Goal: Task Accomplishment & Management: Manage account settings

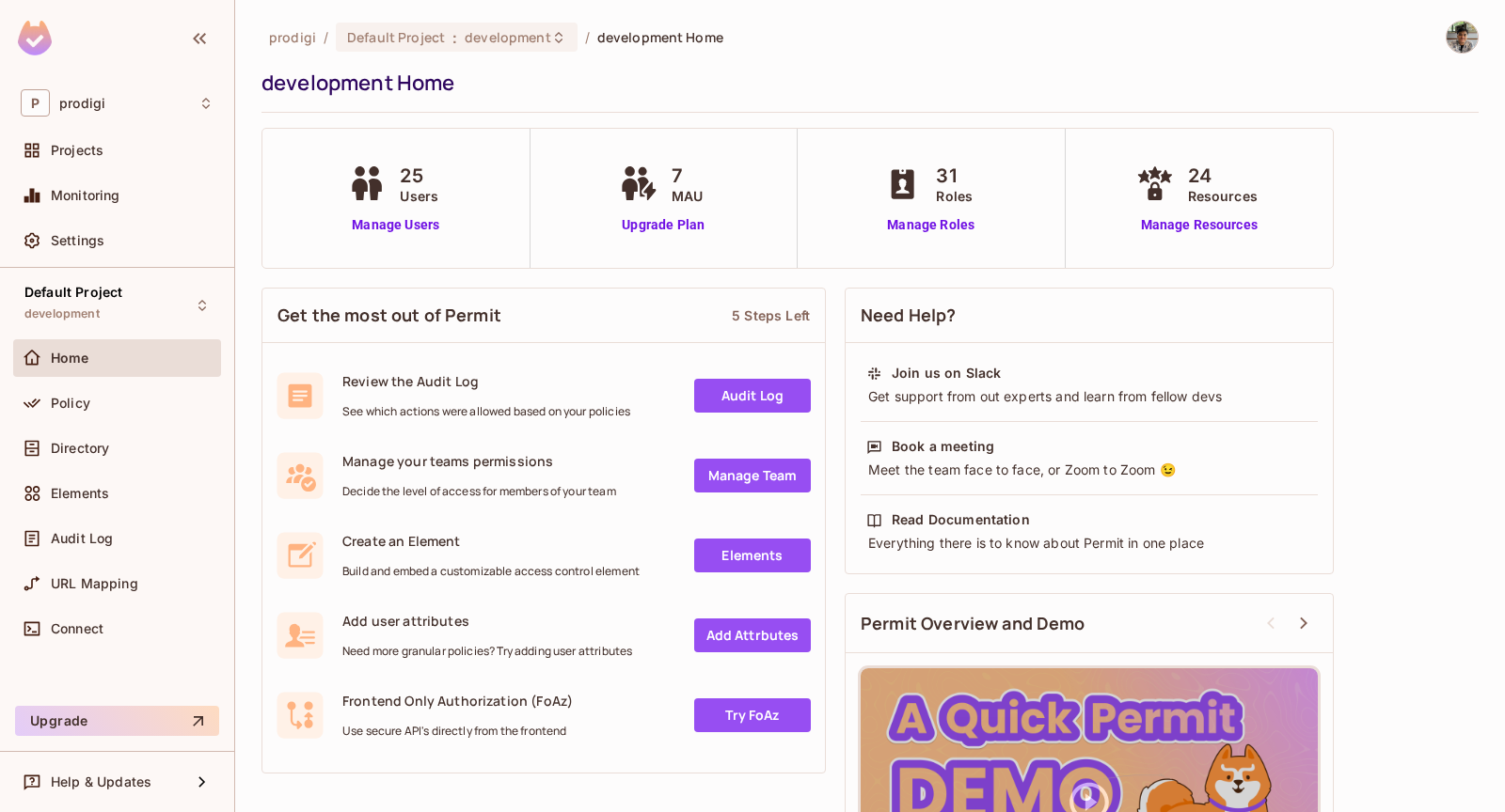
click at [152, 406] on div "Policy" at bounding box center [132, 403] width 162 height 15
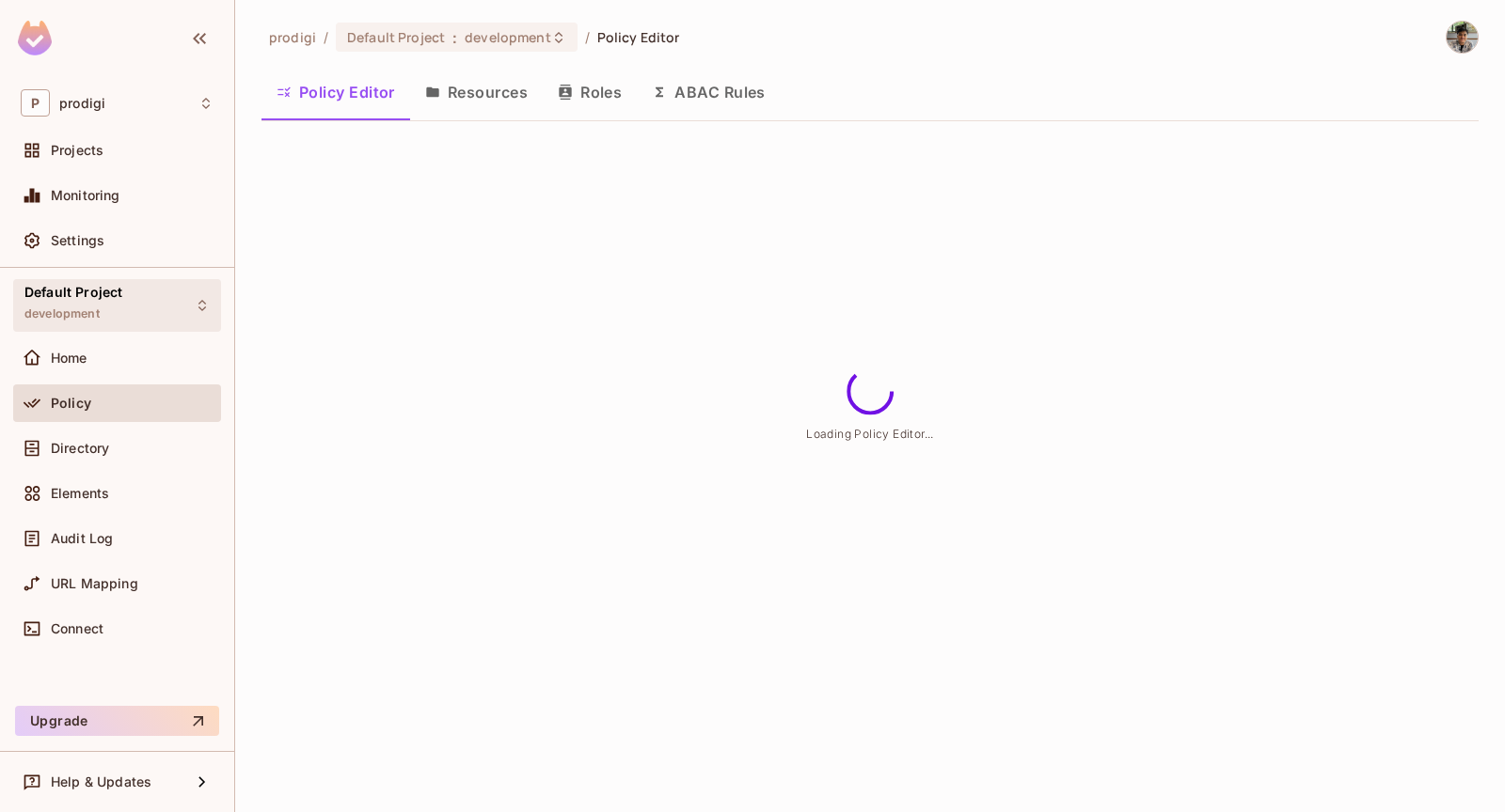
click at [168, 326] on div "Default Project development" at bounding box center [116, 305] width 208 height 52
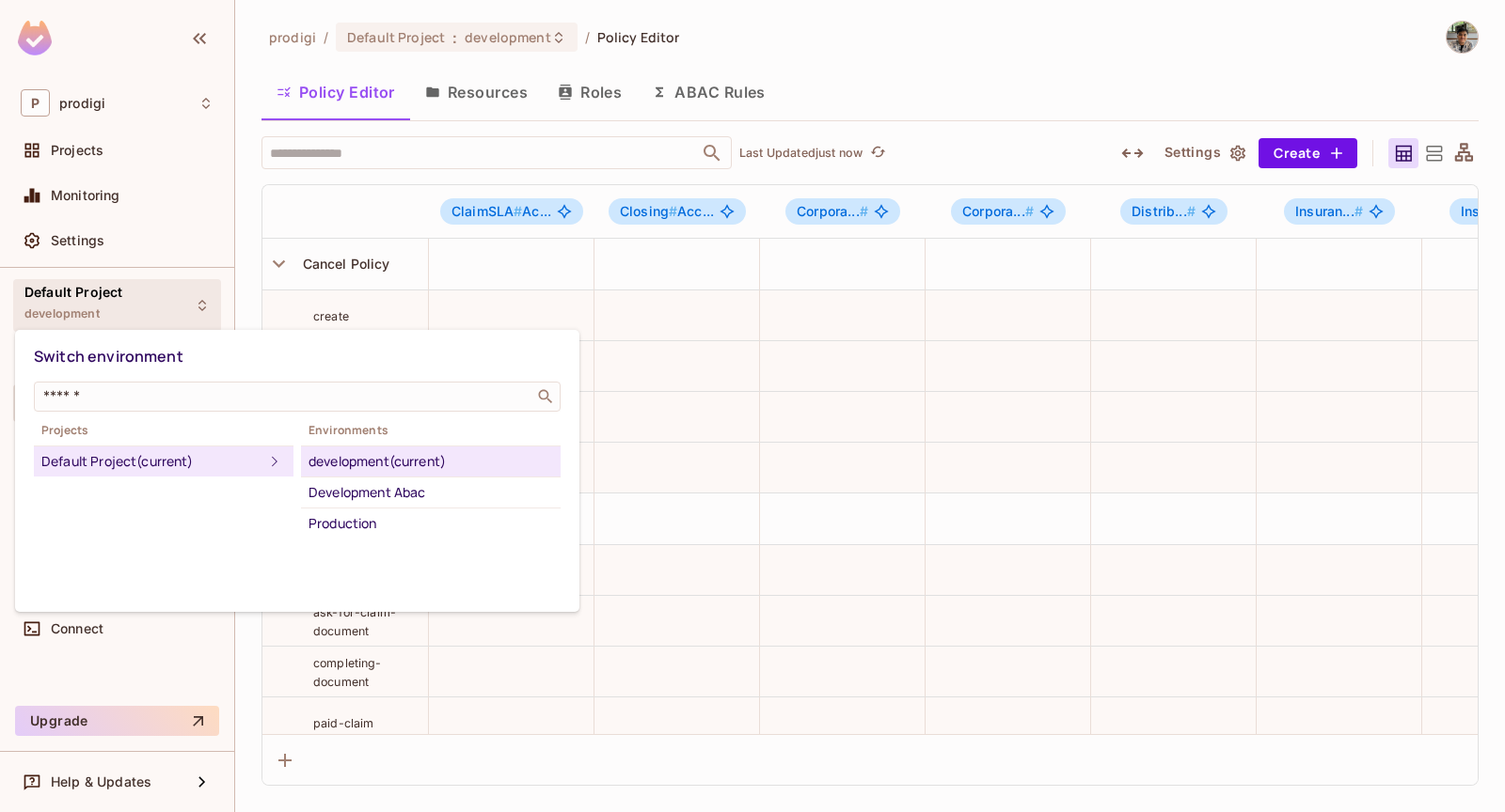
click at [133, 254] on div at bounding box center [752, 406] width 1505 height 812
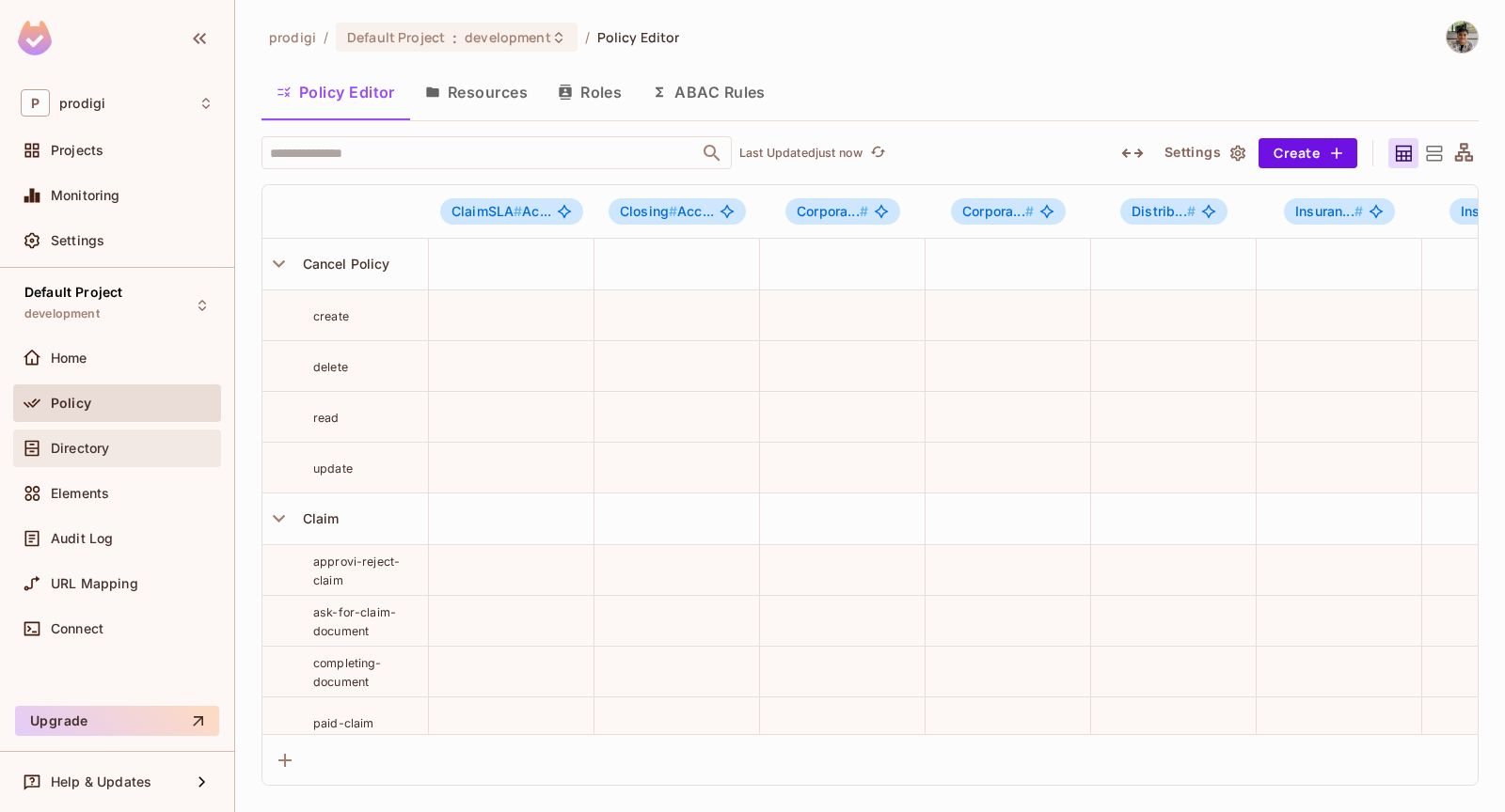
click at [177, 437] on div "Directory" at bounding box center [117, 448] width 193 height 23
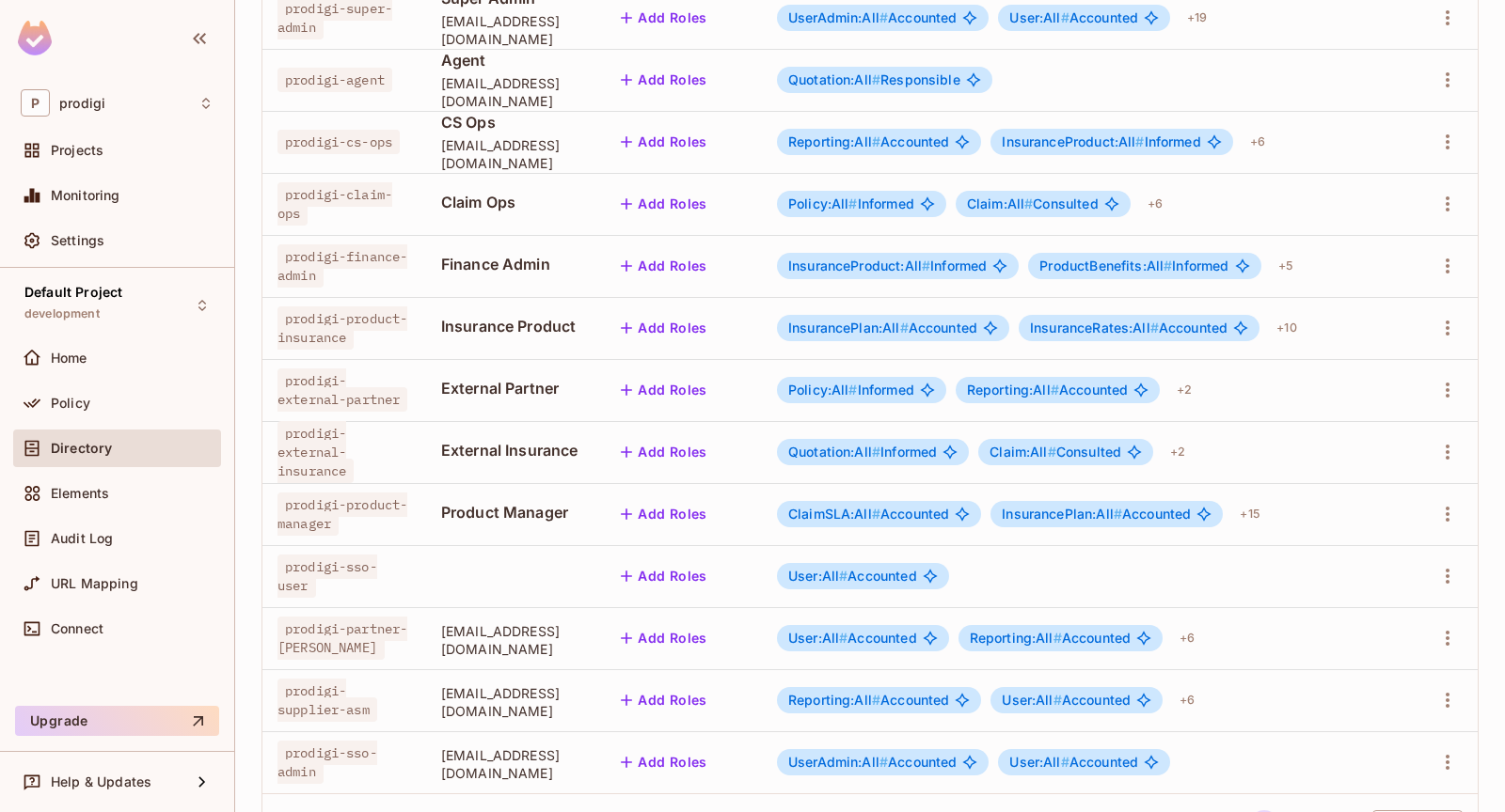
scroll to position [499, 0]
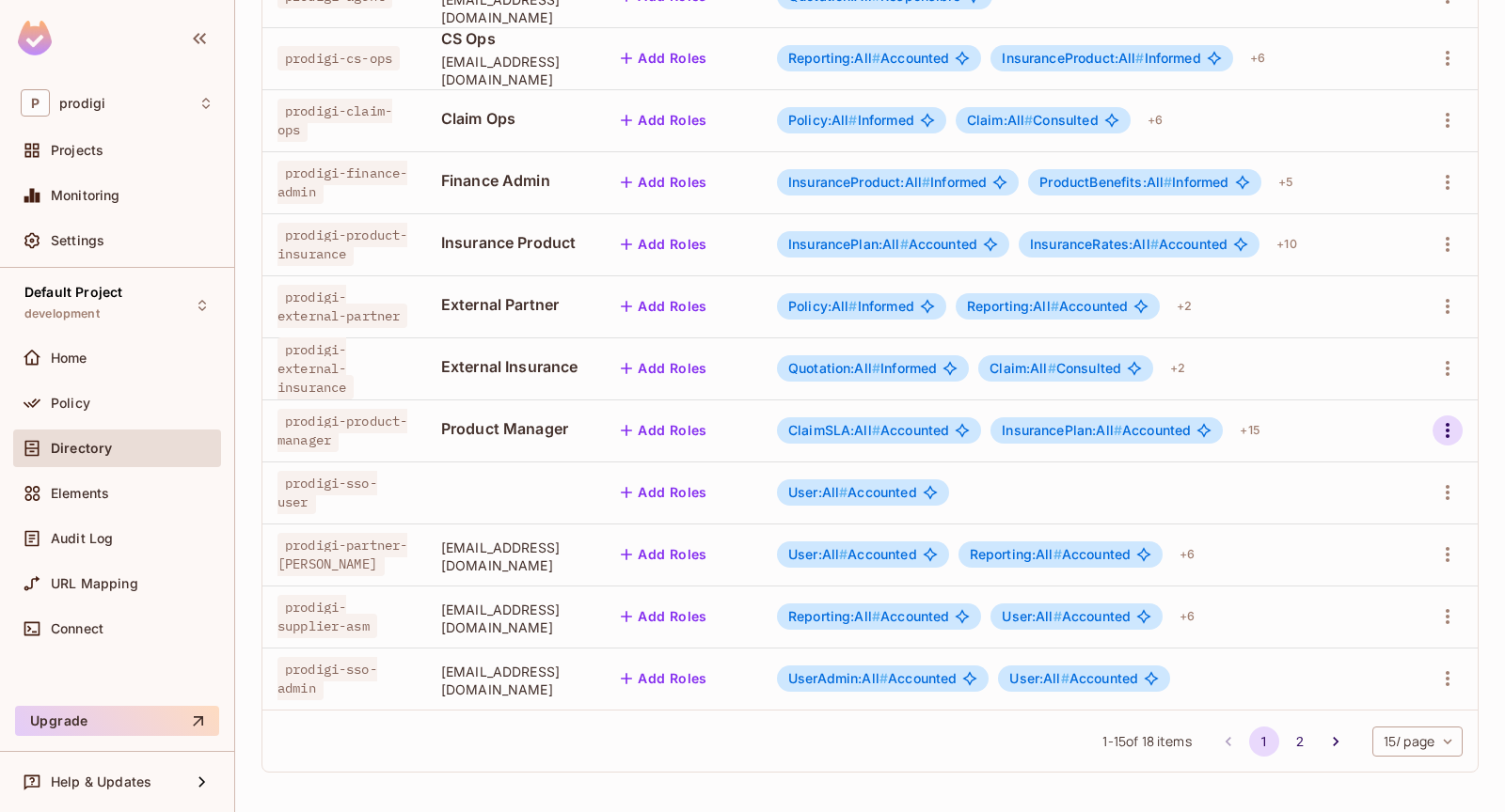
click at [1459, 434] on icon "button" at bounding box center [1447, 430] width 23 height 23
click at [1383, 465] on li "Edit" at bounding box center [1365, 473] width 166 height 41
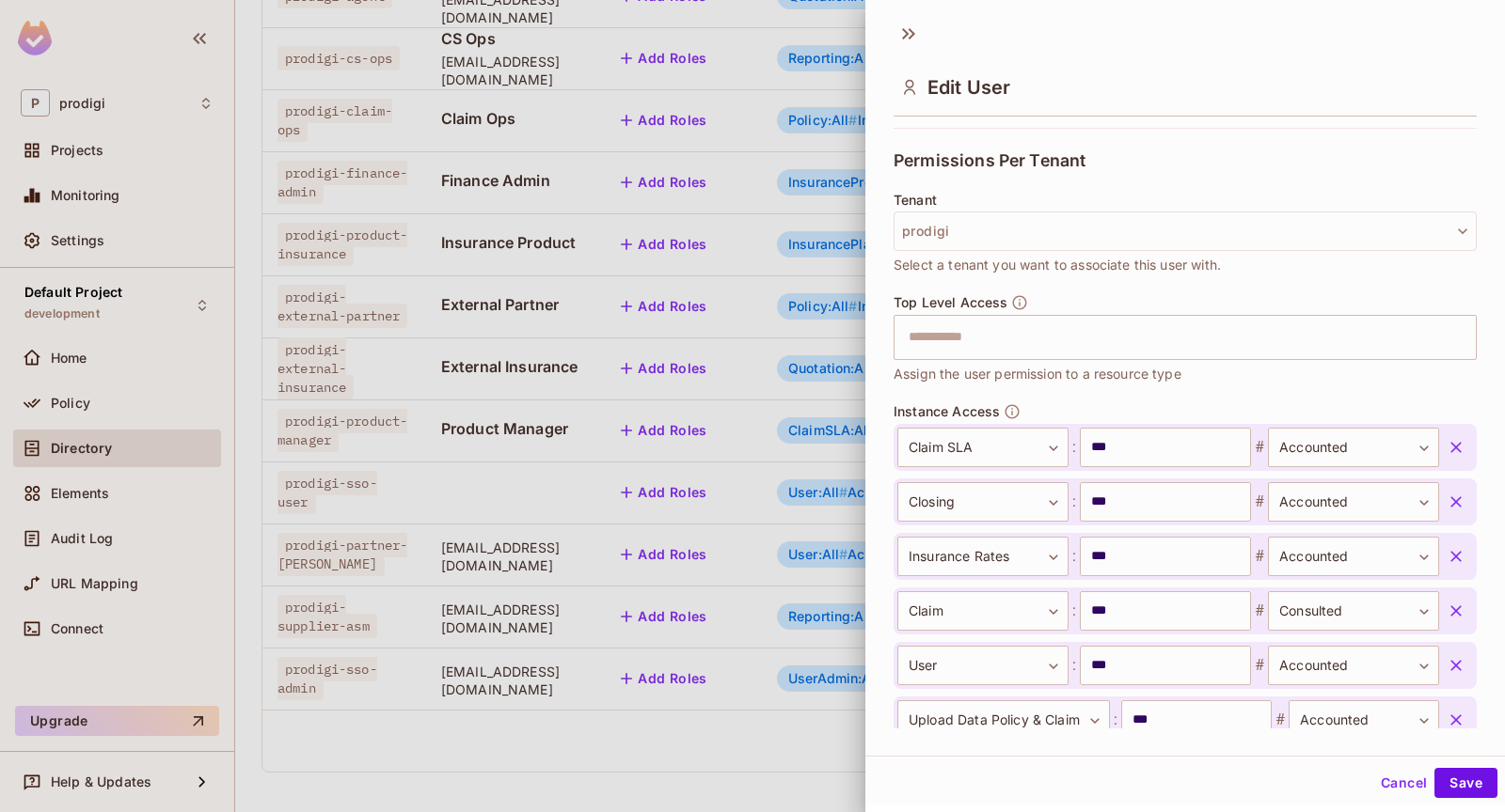
scroll to position [470, 0]
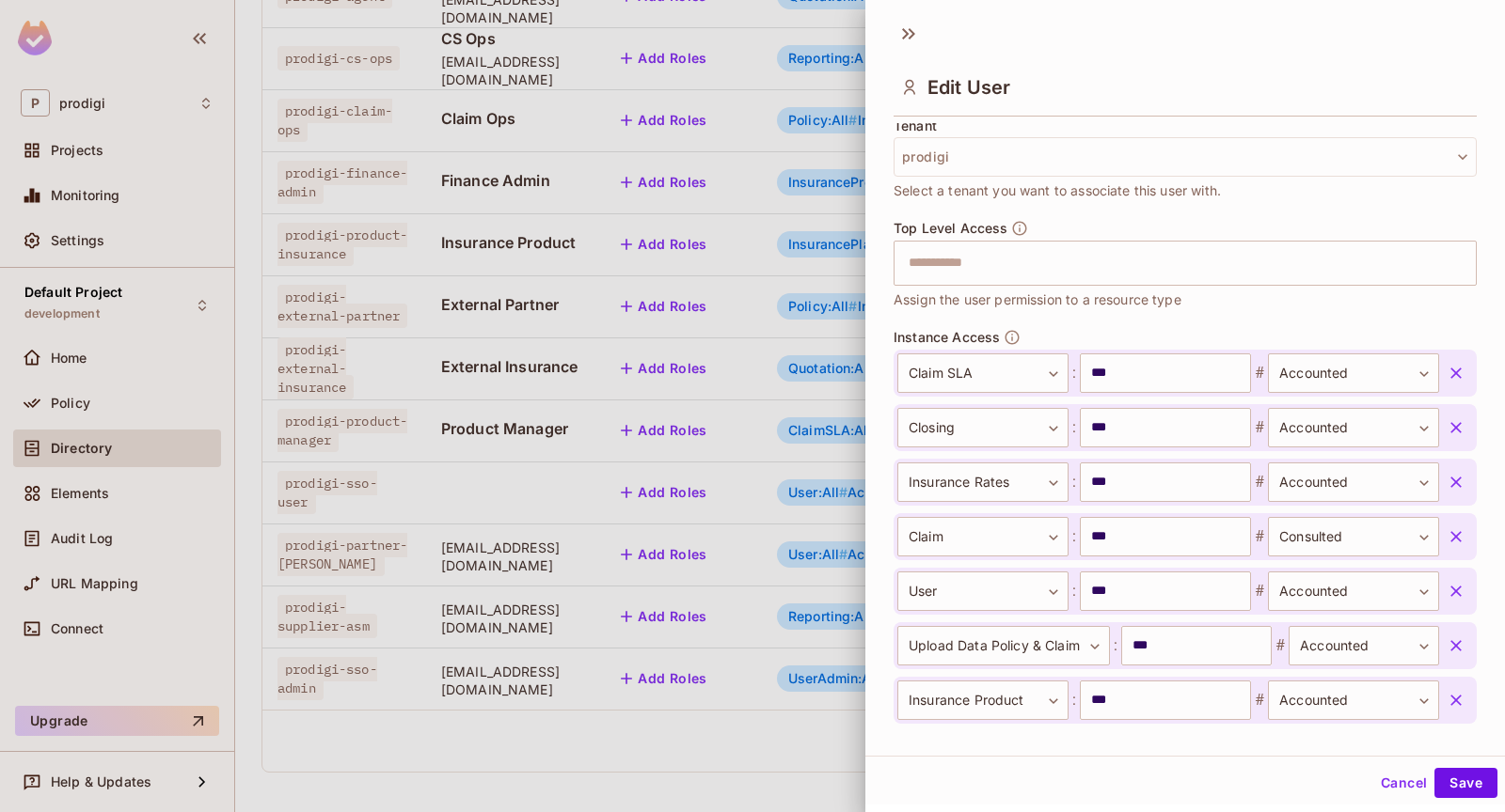
click at [1452, 428] on icon "button" at bounding box center [1455, 427] width 11 height 11
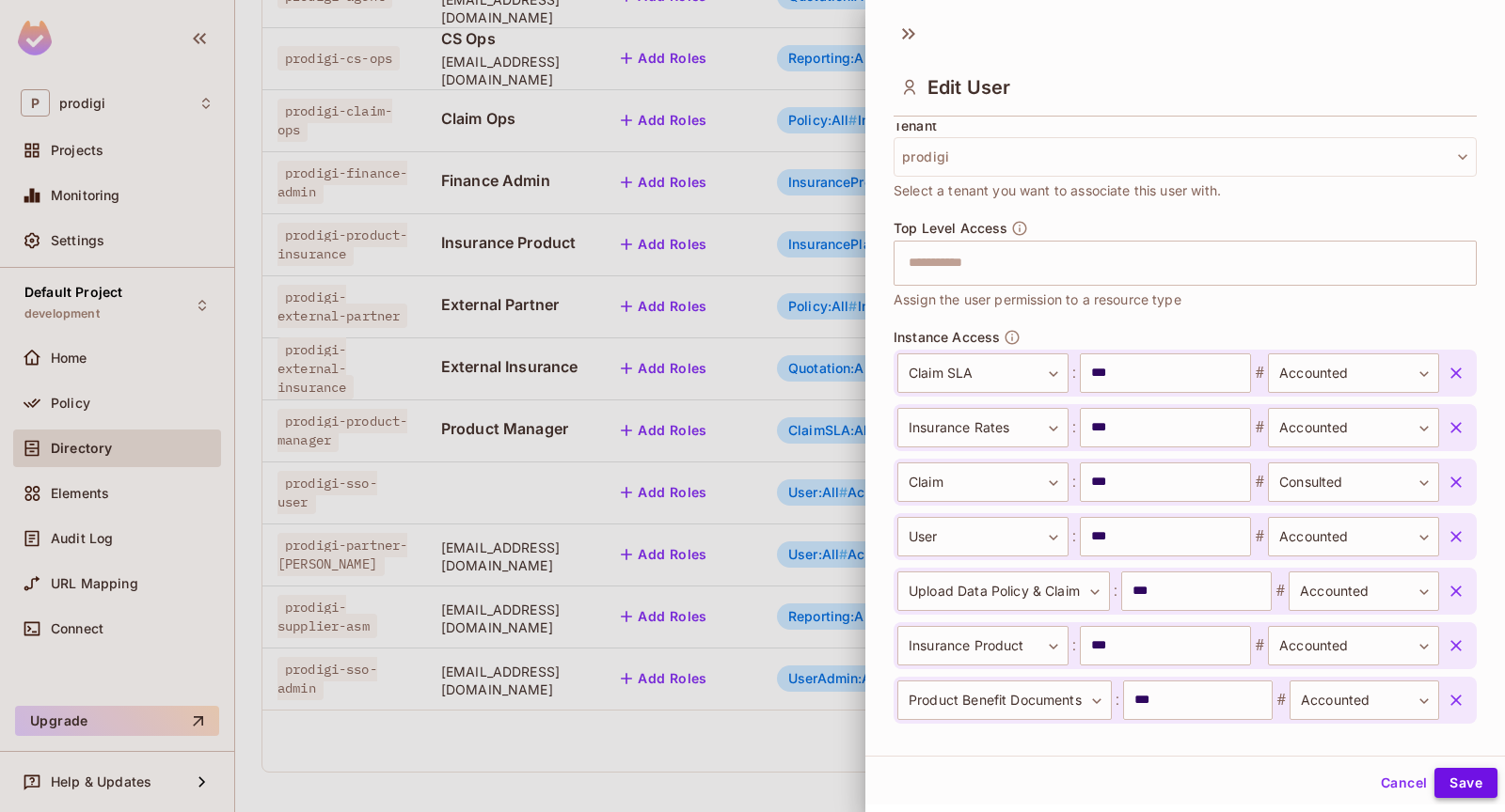
click at [1448, 772] on button "Save" at bounding box center [1466, 783] width 63 height 31
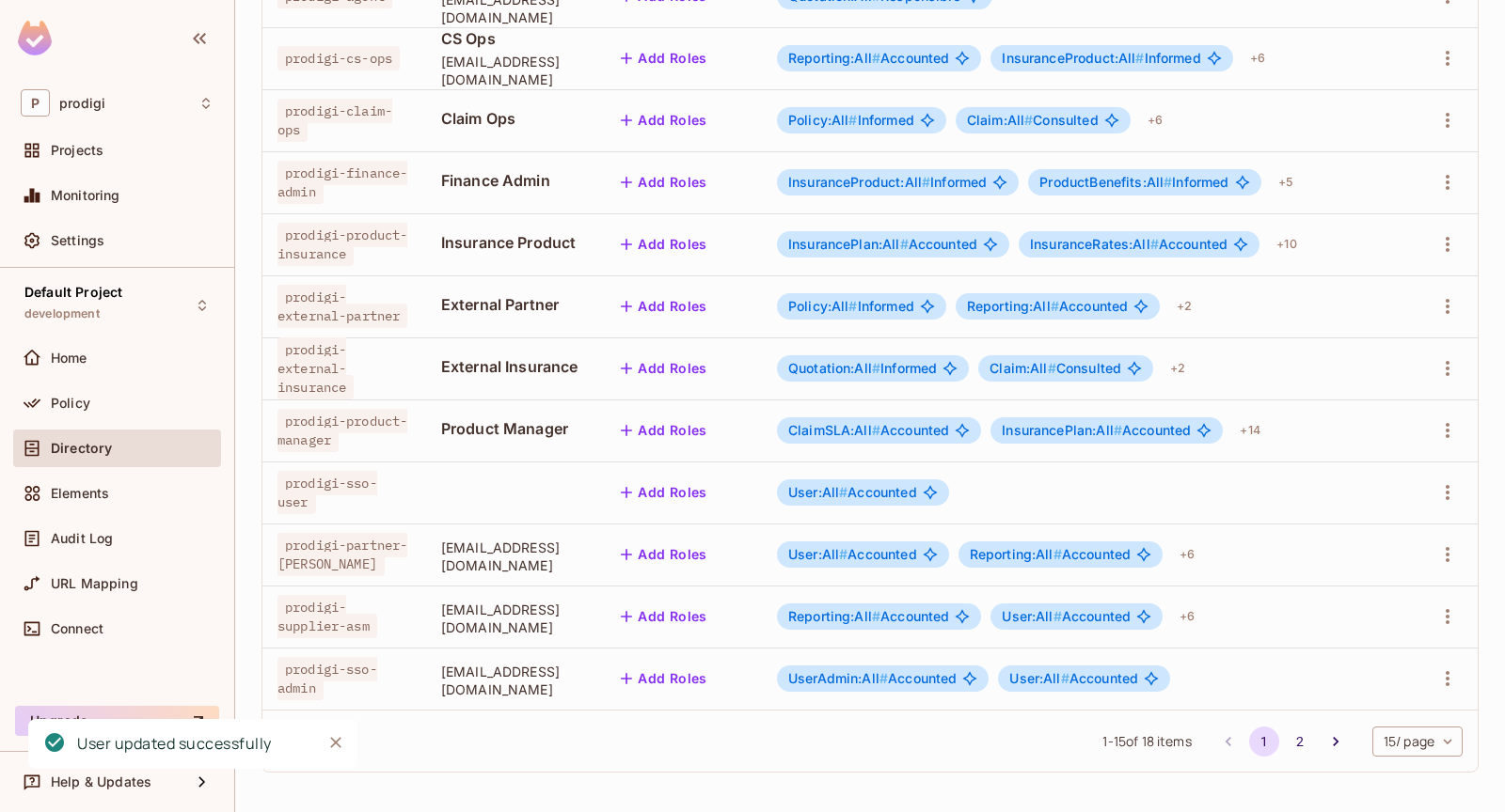
click at [1427, 422] on td at bounding box center [1442, 430] width 70 height 62
click at [1449, 430] on icon "button" at bounding box center [1447, 430] width 23 height 23
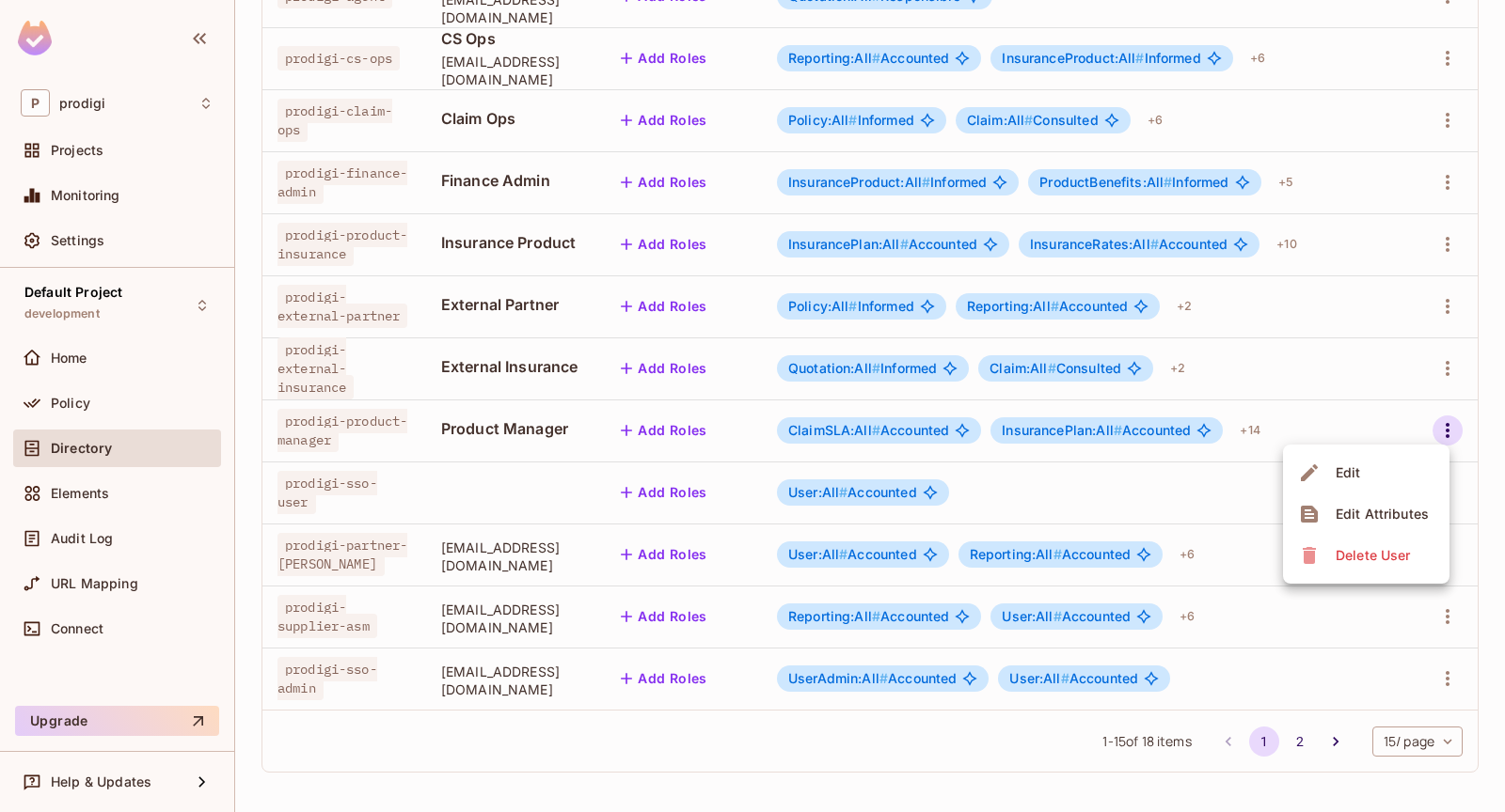
click at [1380, 486] on li "Edit" at bounding box center [1365, 473] width 166 height 41
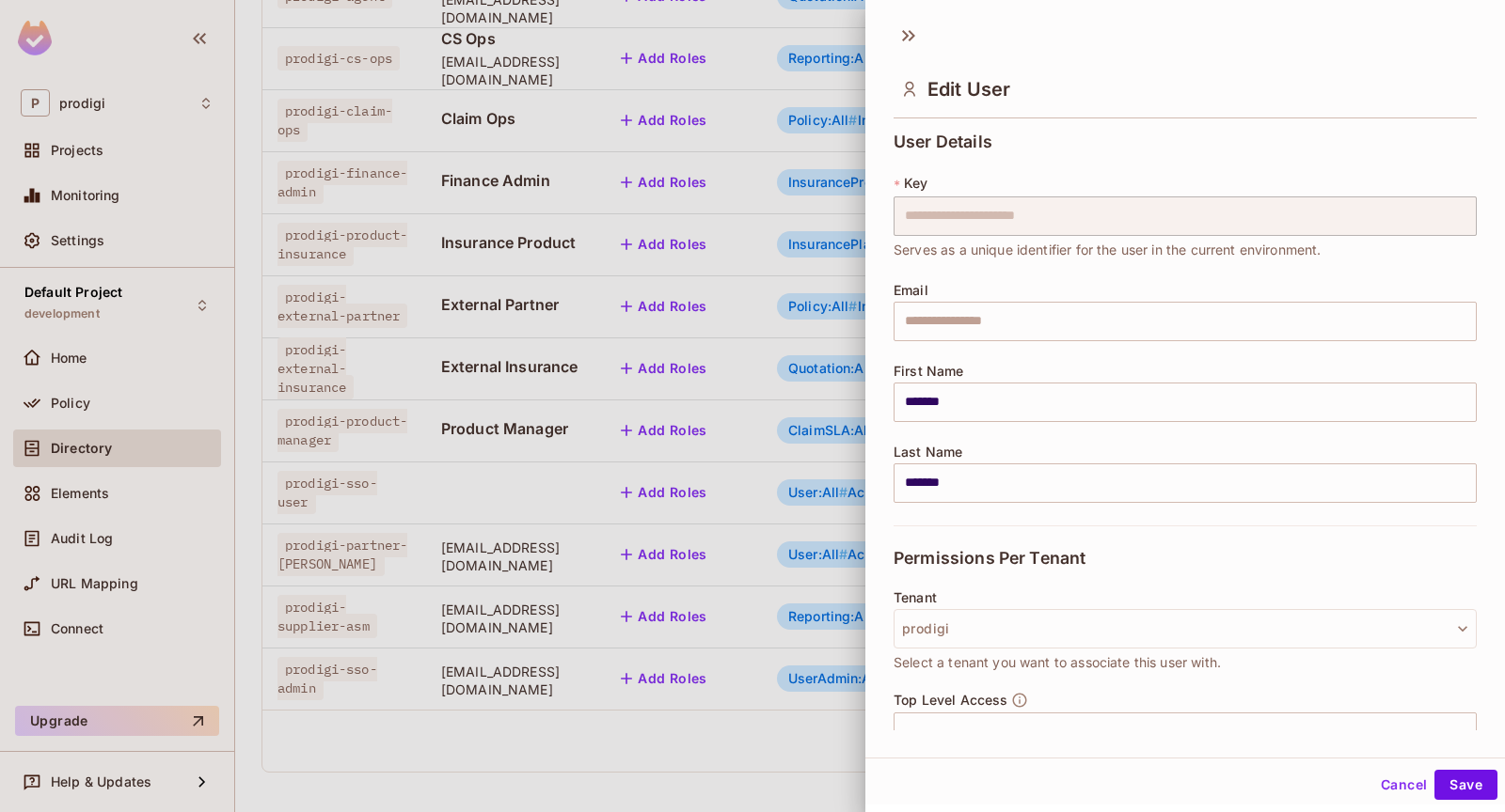
scroll to position [1058, 0]
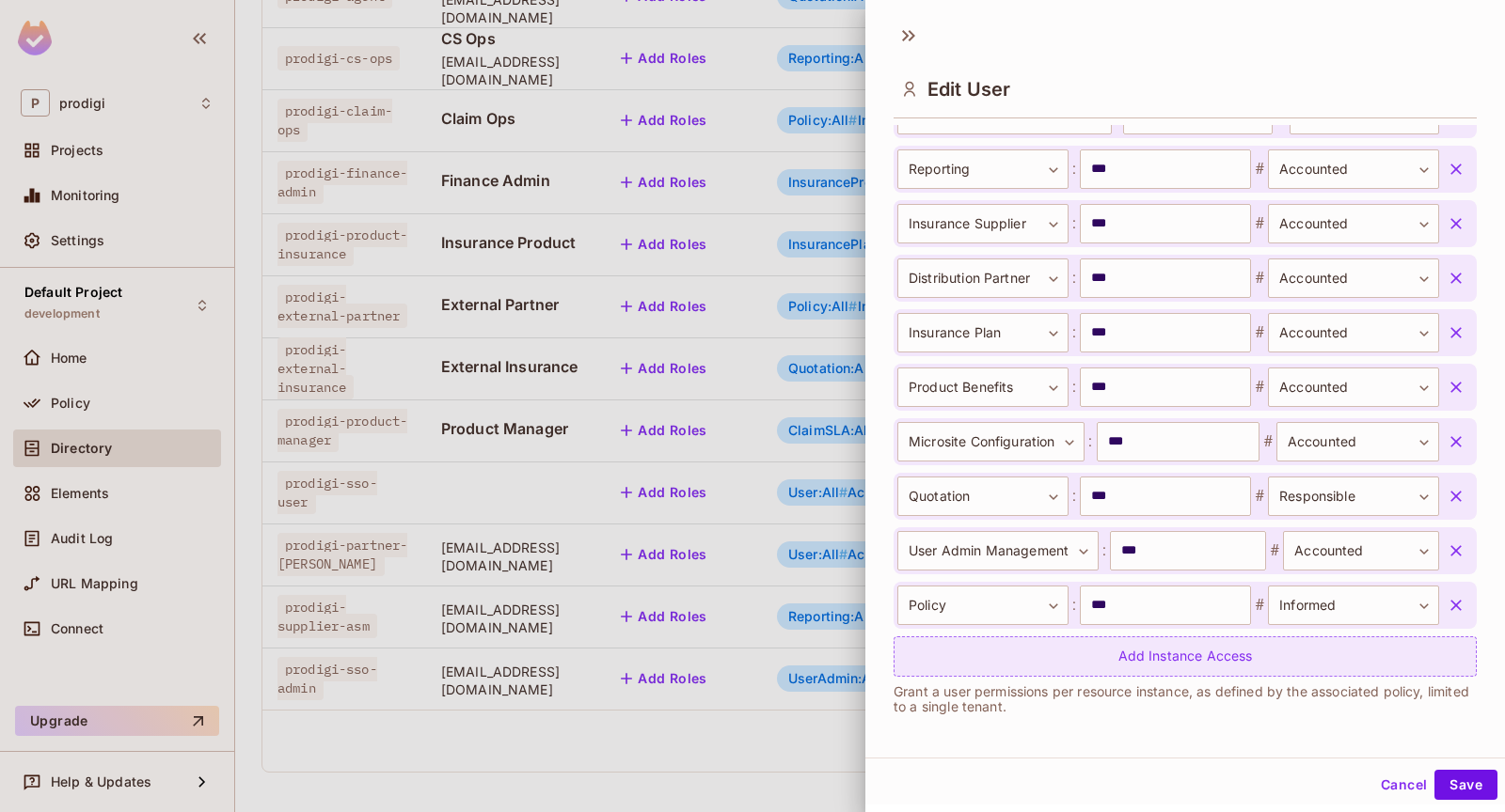
click at [988, 666] on div "Add Instance Access" at bounding box center [1185, 656] width 583 height 40
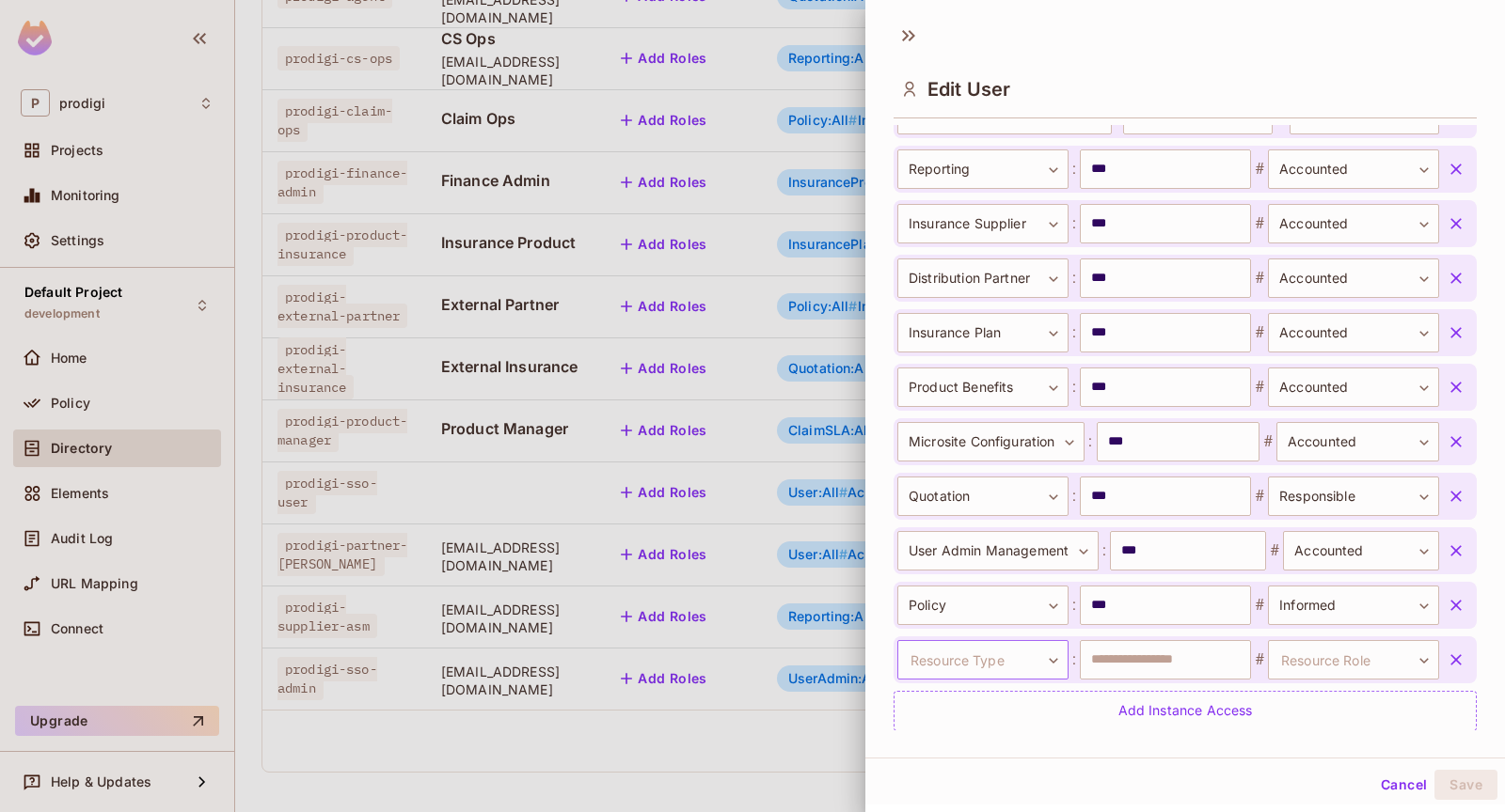
click at [975, 642] on body "P prodigi Projects Monitoring Settings Default Project development Home Policy …" at bounding box center [752, 406] width 1505 height 812
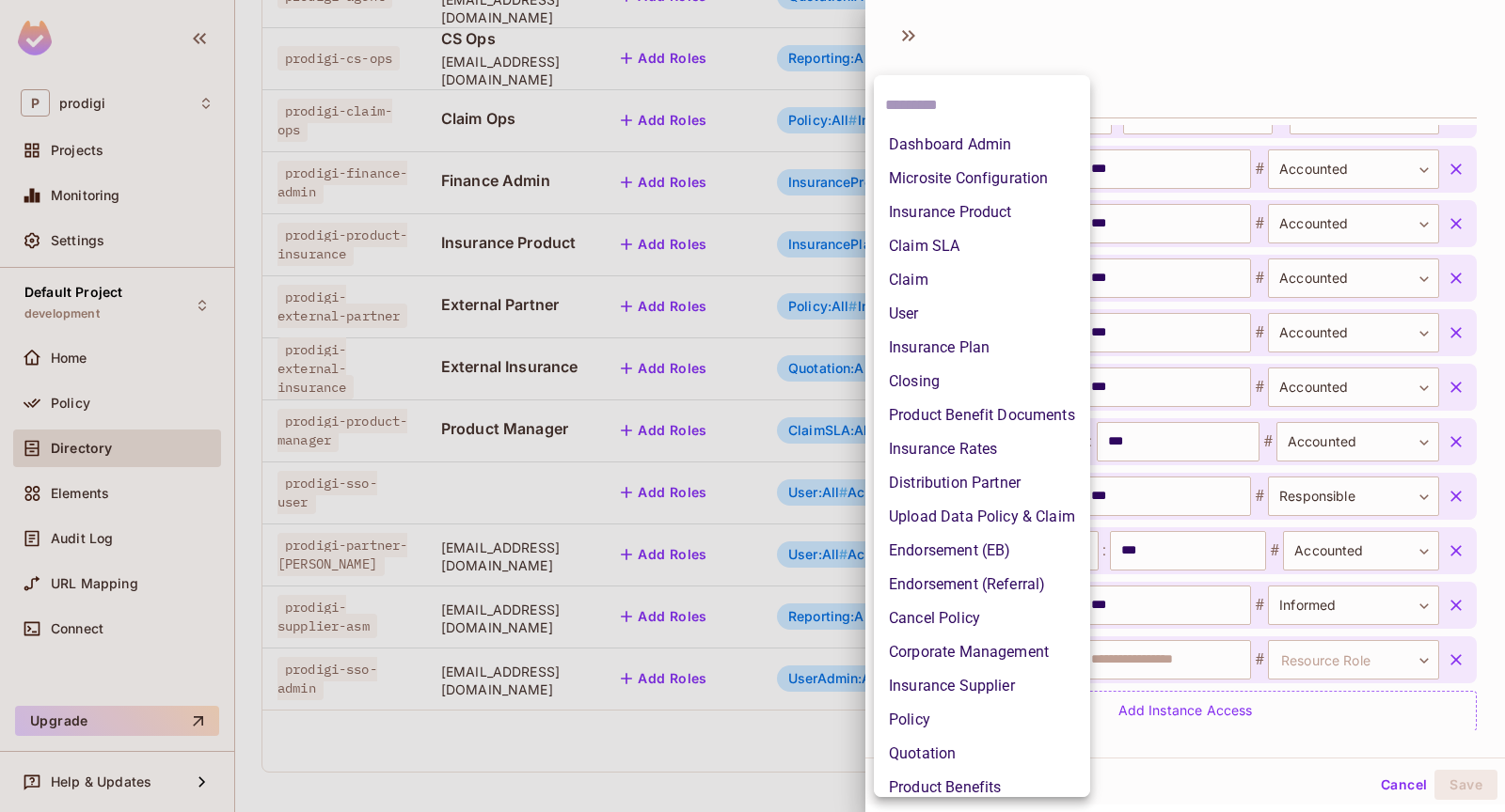
scroll to position [1, 0]
click at [956, 378] on li "Closing" at bounding box center [982, 381] width 217 height 33
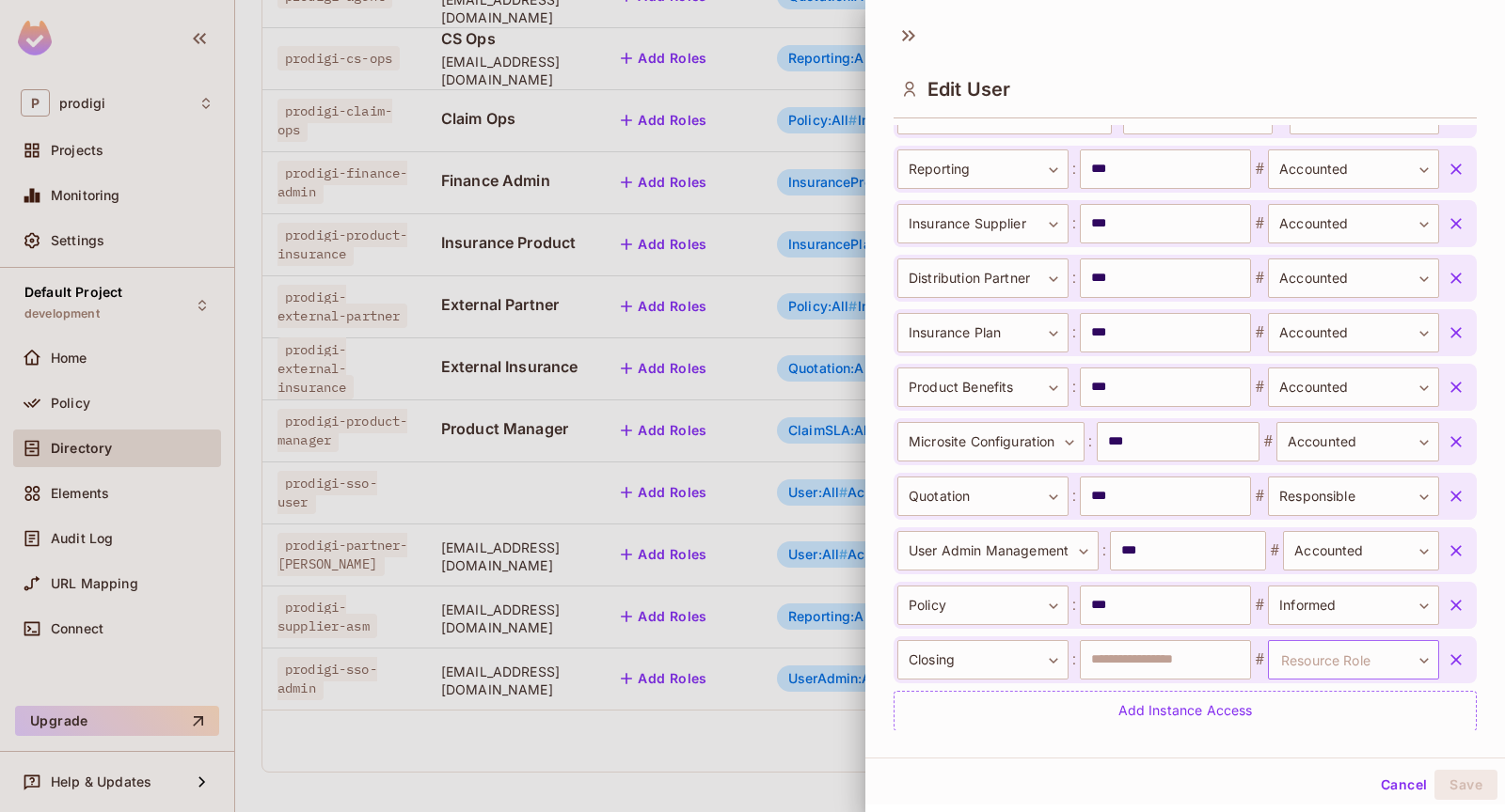
click at [1334, 652] on body "P prodigi Projects Monitoring Settings Default Project development Home Policy …" at bounding box center [752, 406] width 1505 height 812
click at [1335, 701] on li "Accounted" at bounding box center [1350, 705] width 173 height 33
type input "*********"
click at [1180, 655] on input "text" at bounding box center [1165, 660] width 171 height 39
click at [1464, 785] on button "Save" at bounding box center [1466, 784] width 63 height 31
